Goal: Navigation & Orientation: Find specific page/section

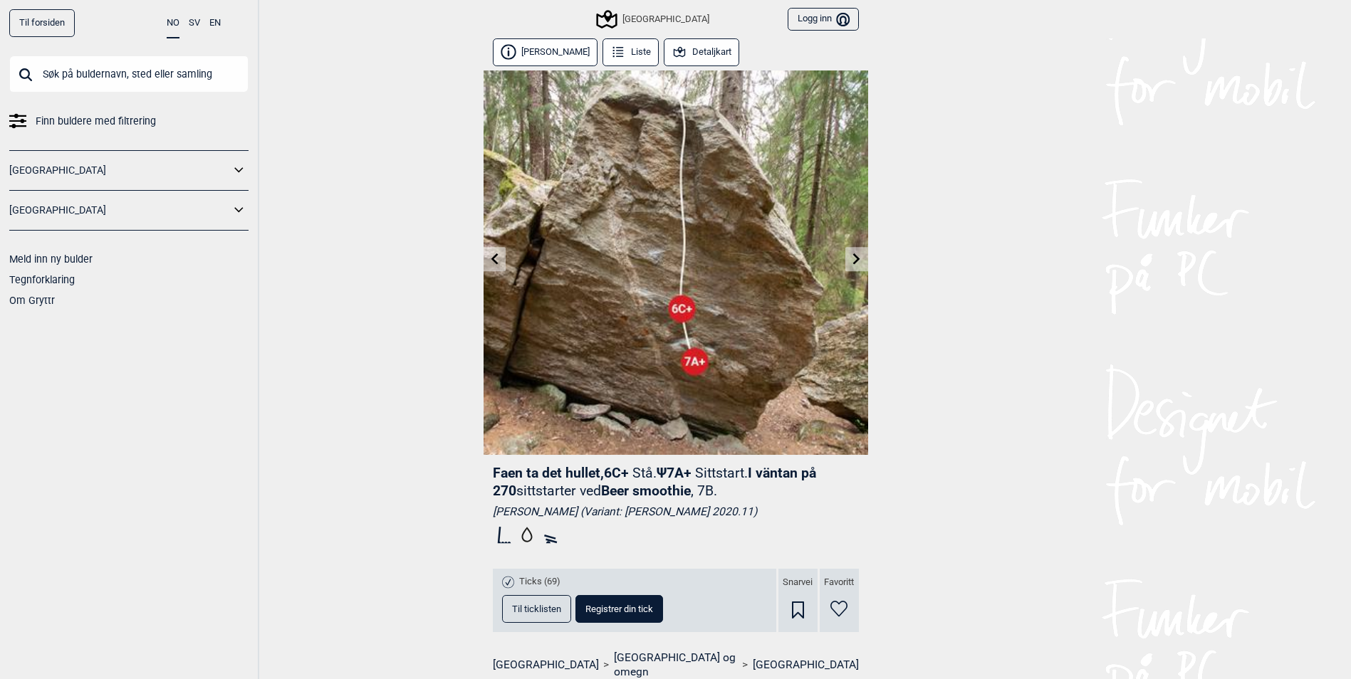
click at [496, 261] on icon at bounding box center [494, 258] width 11 height 11
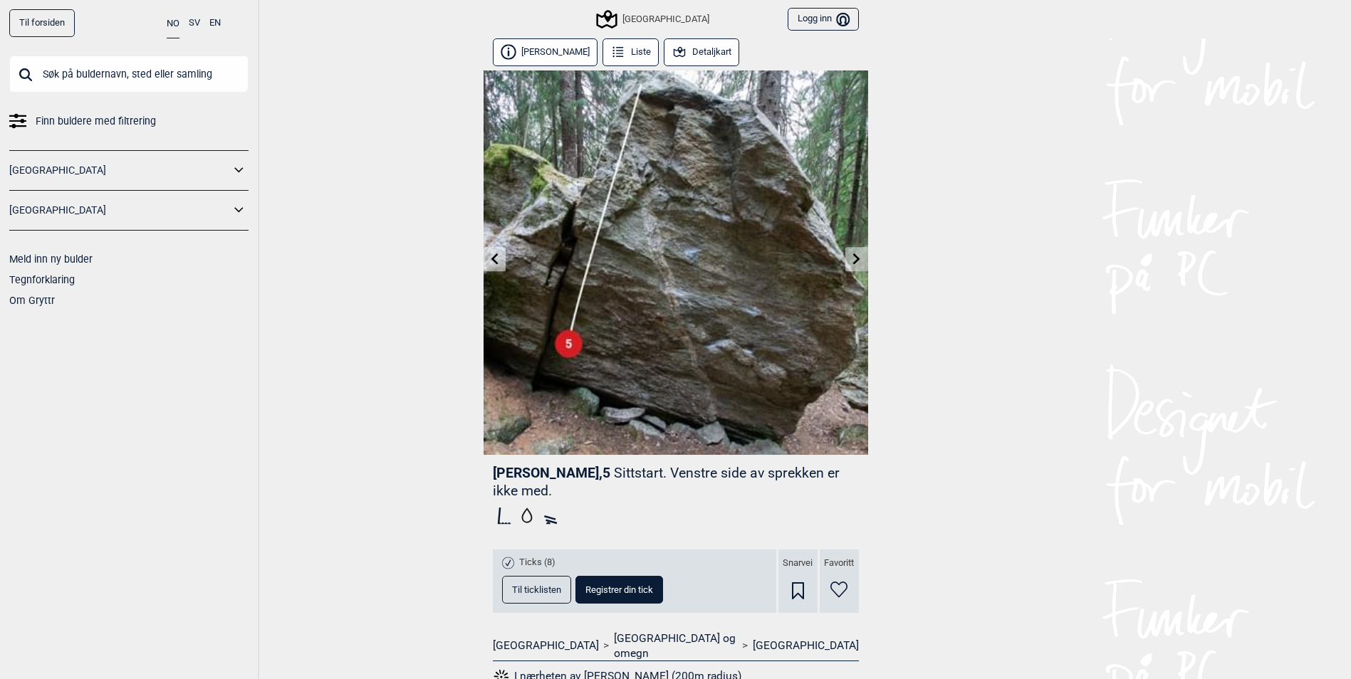
click at [701, 49] on button "Detaljkart" at bounding box center [702, 52] width 76 height 28
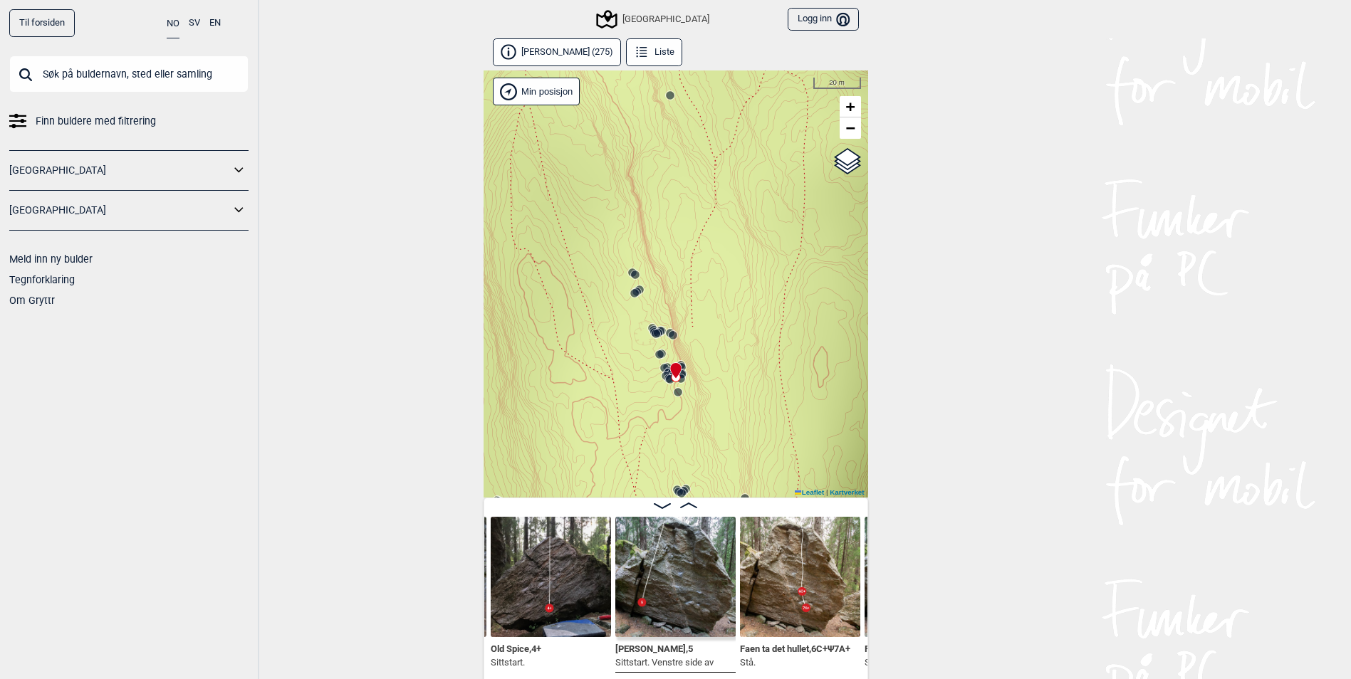
scroll to position [8, 0]
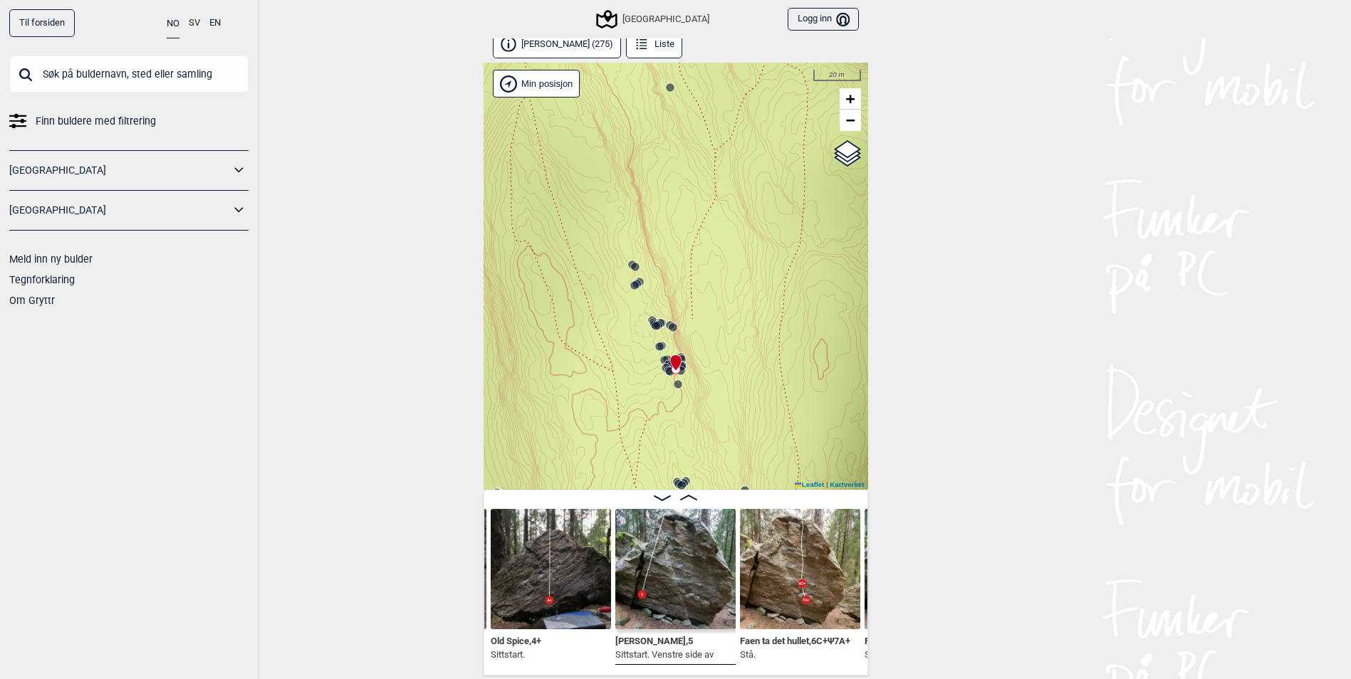
click at [690, 568] on img at bounding box center [675, 569] width 120 height 120
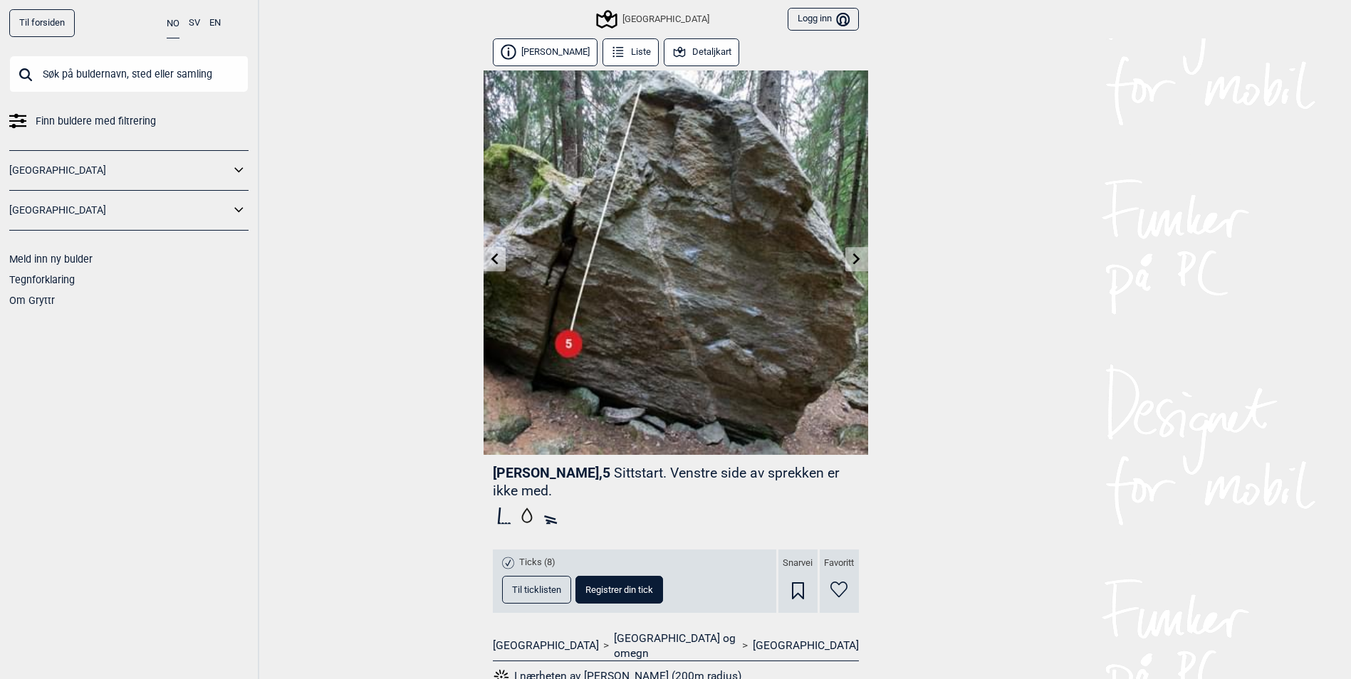
click at [700, 58] on button "Detaljkart" at bounding box center [702, 52] width 76 height 28
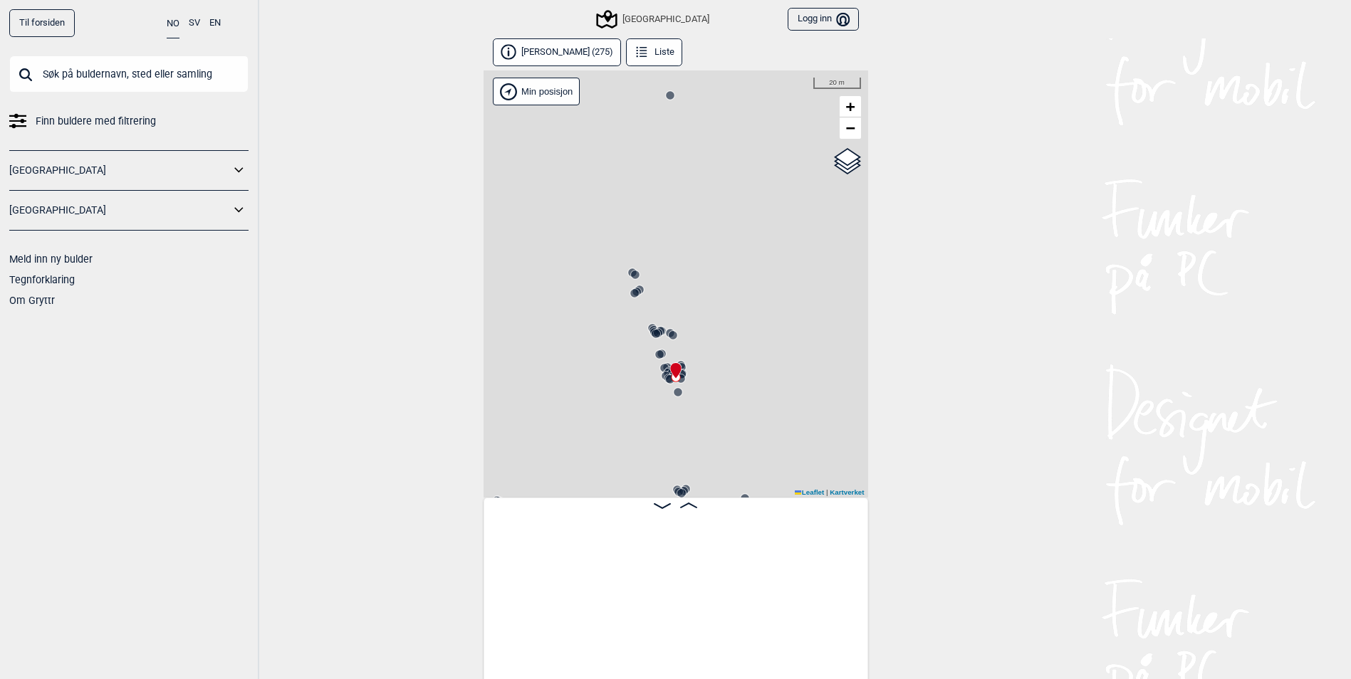
scroll to position [0, 11314]
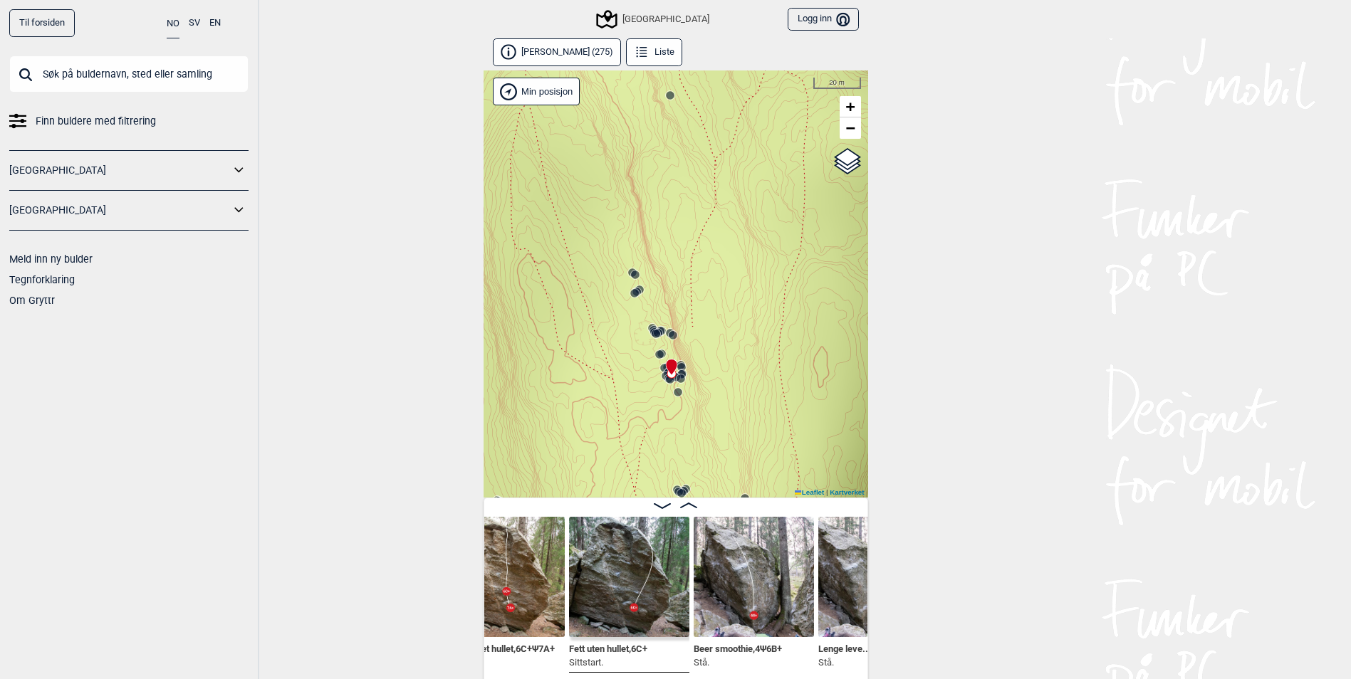
scroll to position [0, 11611]
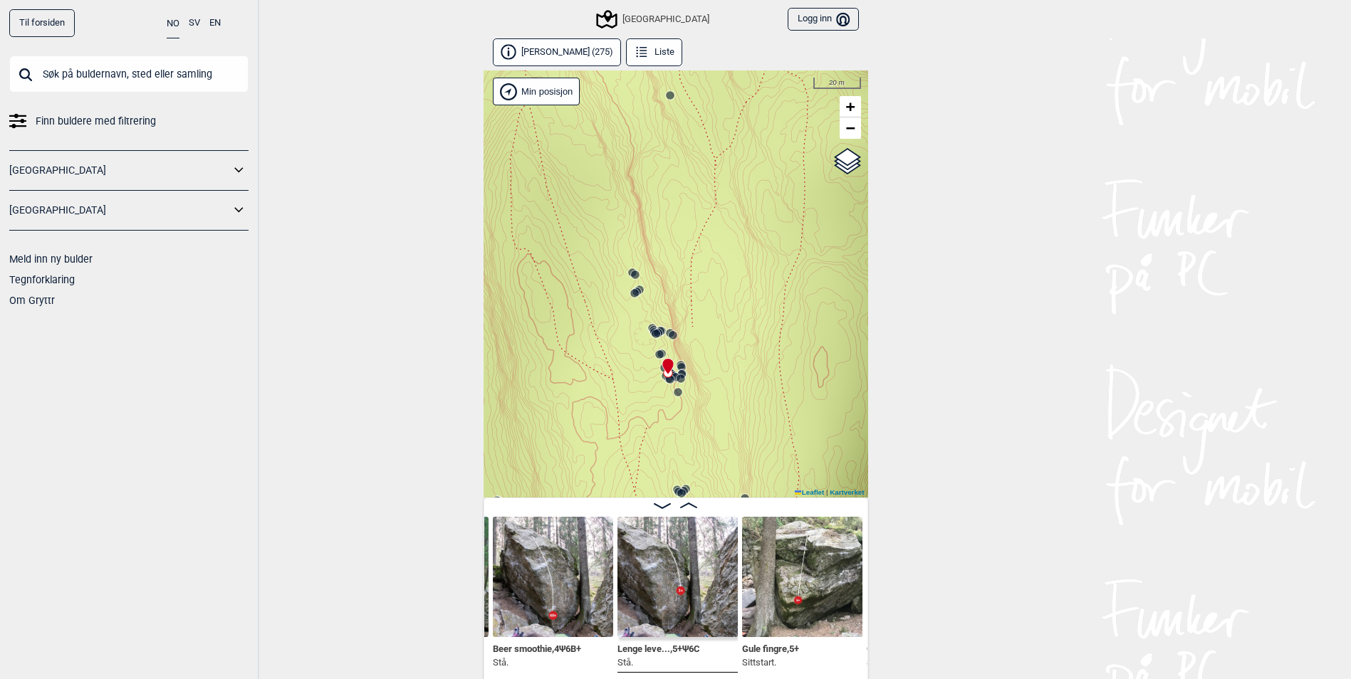
scroll to position [0, 11812]
